Goal: Communication & Community: Connect with others

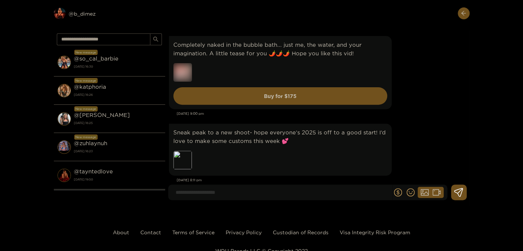
scroll to position [5530, 0]
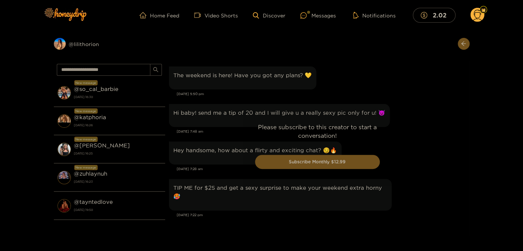
scroll to position [839, 0]
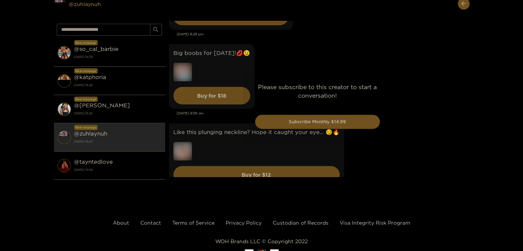
scroll to position [2652, 0]
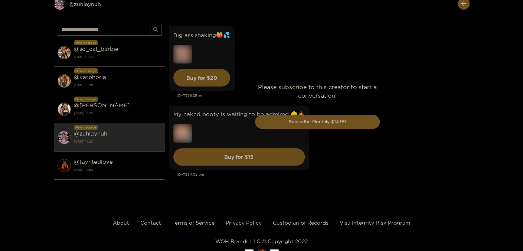
scroll to position [2731, 0]
